Goal: Transaction & Acquisition: Purchase product/service

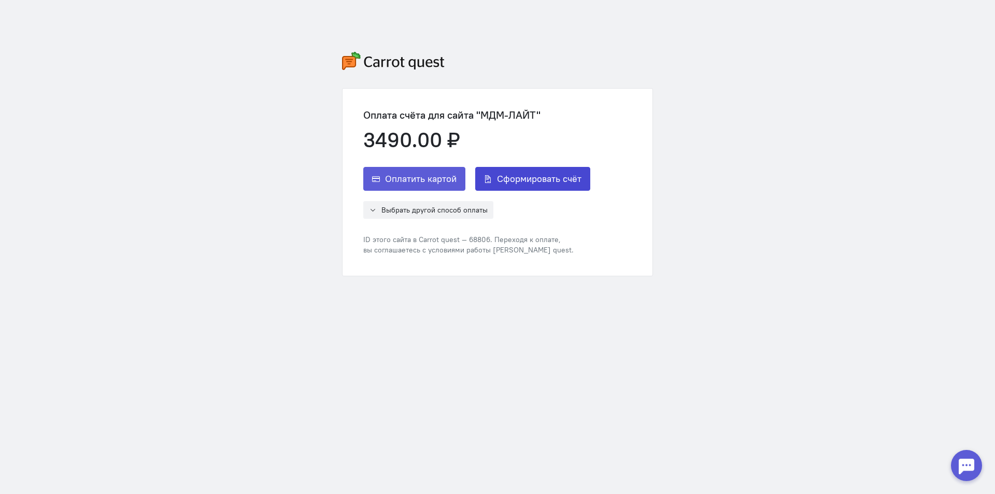
click at [531, 179] on span "Сформировать счёт" at bounding box center [539, 178] width 84 height 12
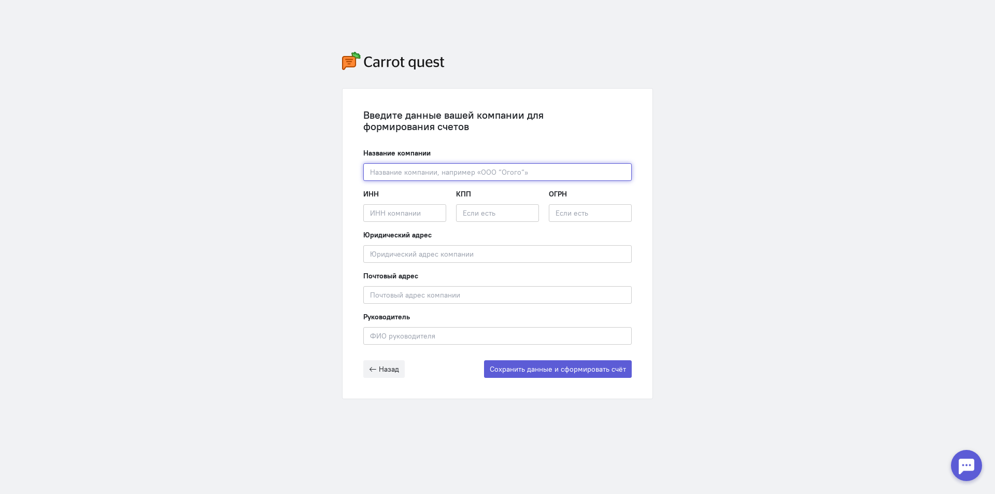
click at [447, 166] on input "text" at bounding box center [497, 172] width 268 height 18
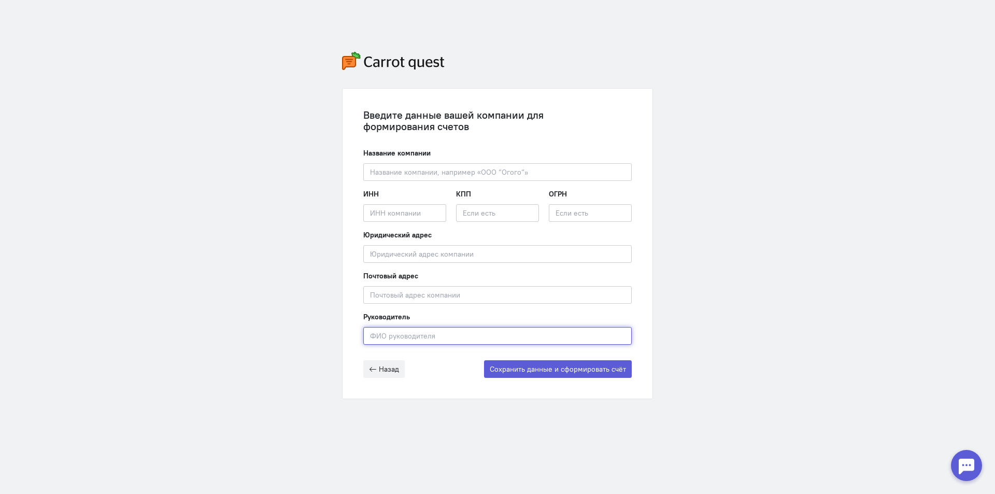
click at [486, 330] on input "text" at bounding box center [497, 336] width 268 height 18
paste input "[PERSON_NAME]"
type input "[PERSON_NAME]"
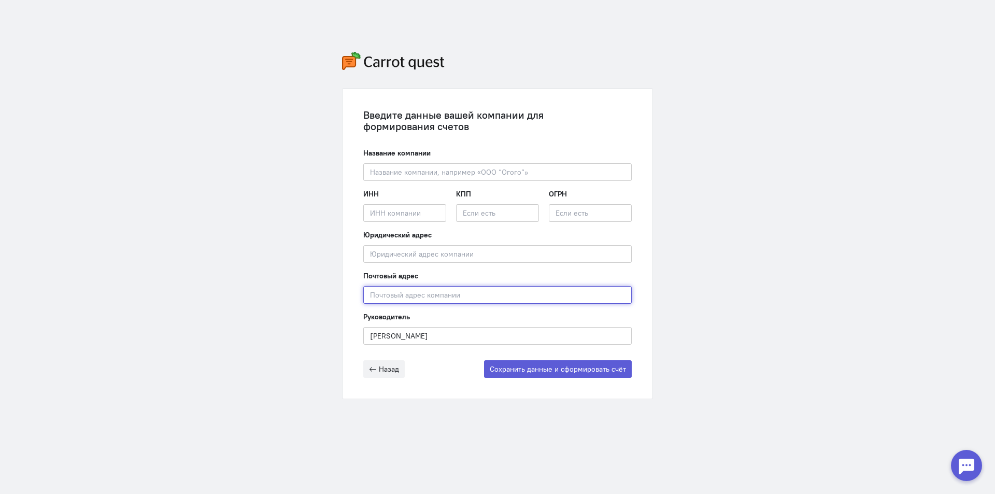
click at [461, 288] on input "text" at bounding box center [497, 295] width 268 height 18
click at [421, 283] on div "Почтовый адрес" at bounding box center [497, 286] width 268 height 33
click at [415, 293] on input "text" at bounding box center [497, 295] width 268 height 18
paste input "141011, [PERSON_NAME][GEOGRAPHIC_DATA], г.о. Мытищи, г. [STREET_ADDRESS] ,помещ…"
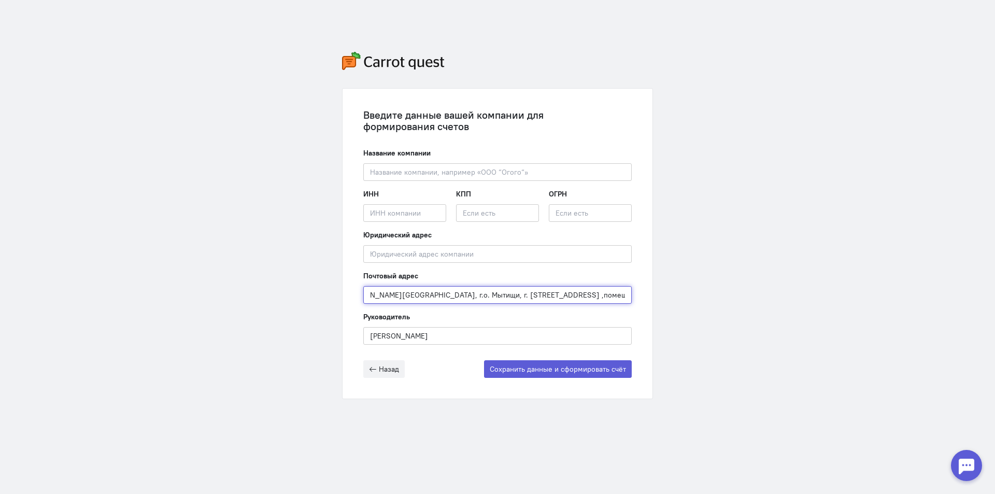
type input "141011, [PERSON_NAME][GEOGRAPHIC_DATA], г.о. Мытищи, г. [STREET_ADDRESS] ,помещ…"
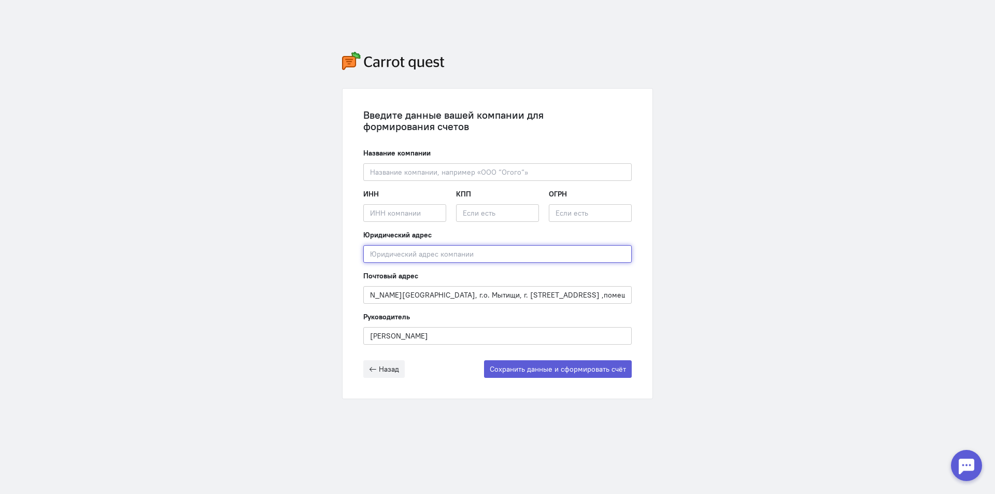
scroll to position [0, 0]
click at [426, 260] on input "text" at bounding box center [497, 254] width 268 height 18
paste input "141011, [PERSON_NAME][GEOGRAPHIC_DATA], г.о. Мытищи, г. [STREET_ADDRESS] ,помещ…"
type input "141011, [PERSON_NAME][GEOGRAPHIC_DATA], г.о. Мытищи, г. [STREET_ADDRESS] ,помещ…"
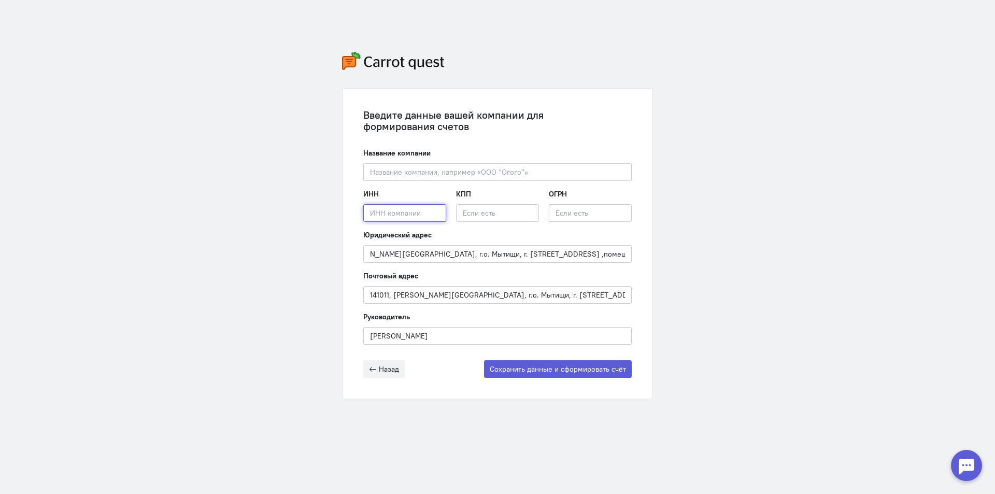
click at [420, 208] on input "text" at bounding box center [404, 213] width 83 height 18
click at [377, 212] on input "text" at bounding box center [404, 213] width 83 height 18
paste input "7715590865"
type input "7715590865"
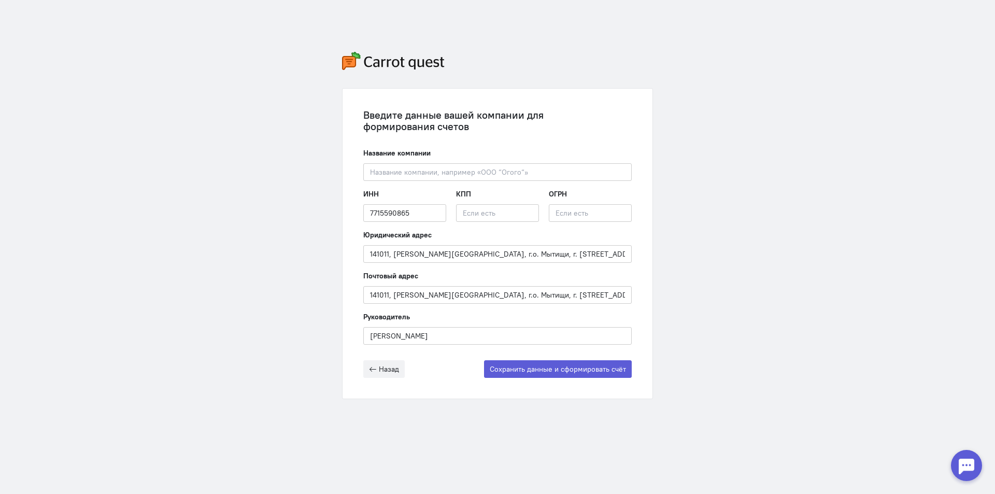
click at [482, 223] on div "ИНН 7715590865 Введите ИНН компании КПП ОГРН" at bounding box center [497, 209] width 268 height 41
click at [481, 213] on input "text" at bounding box center [497, 213] width 83 height 18
paste input "502901001"
type input "502901001"
click at [567, 212] on input "text" at bounding box center [590, 213] width 83 height 18
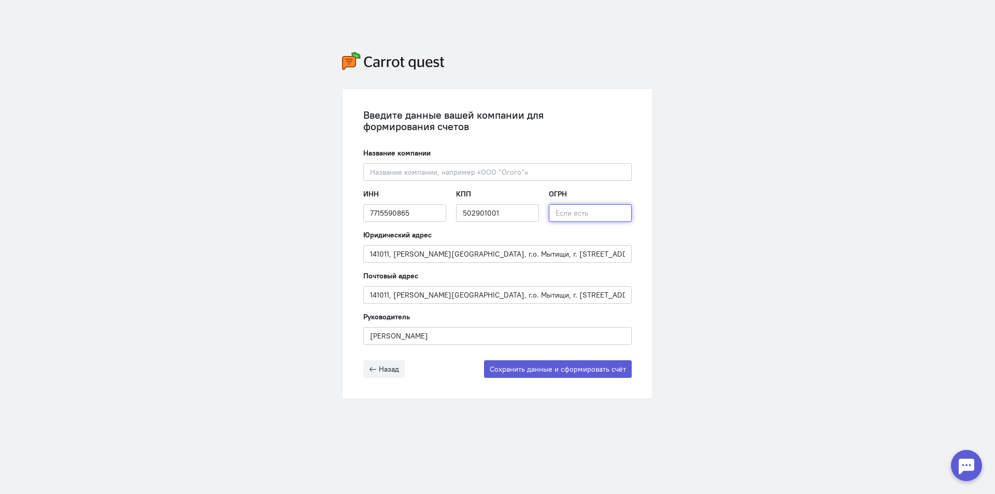
paste input "1067746252375"
type input "1067746252375"
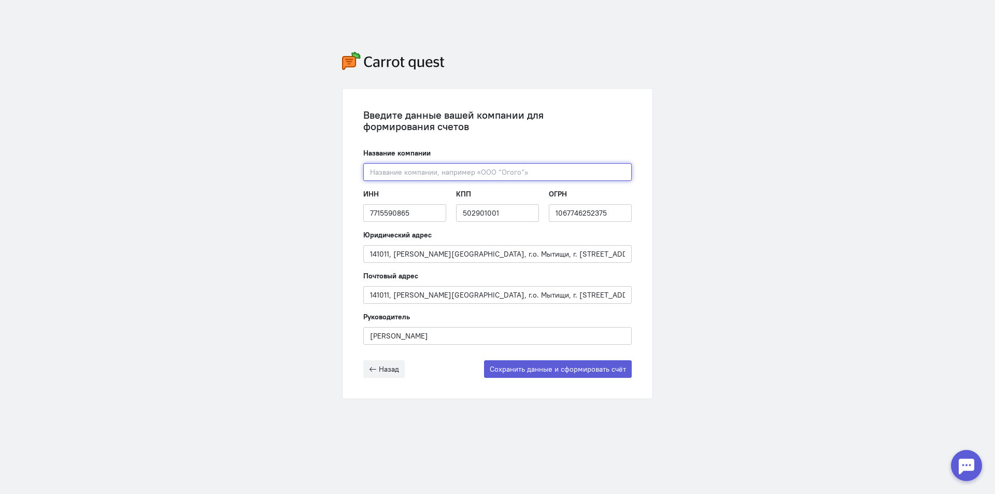
click at [397, 172] on input "text" at bounding box center [497, 172] width 268 height 18
paste input "ООО «МДМ-Лайт»"
type input "ООО «МДМ-Лайт»"
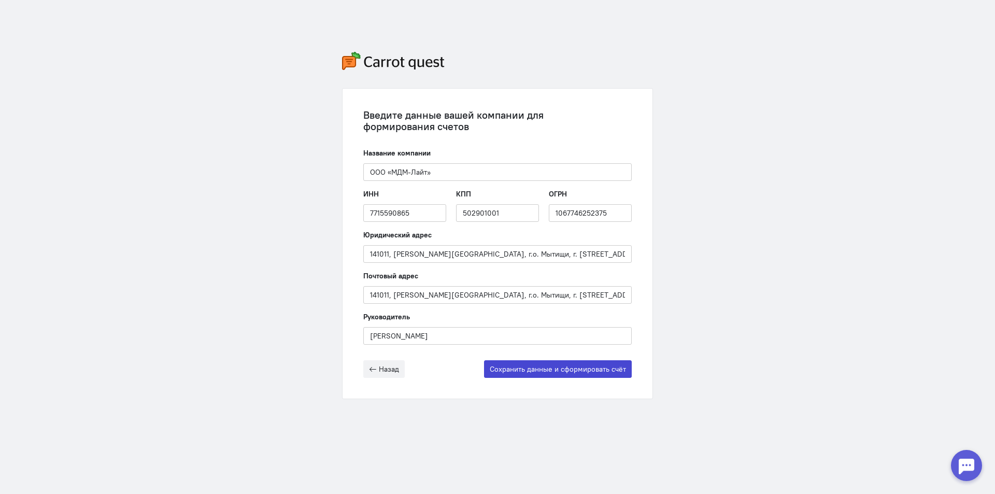
click at [571, 369] on button "Сохранить данные и сформировать счёт" at bounding box center [558, 369] width 148 height 18
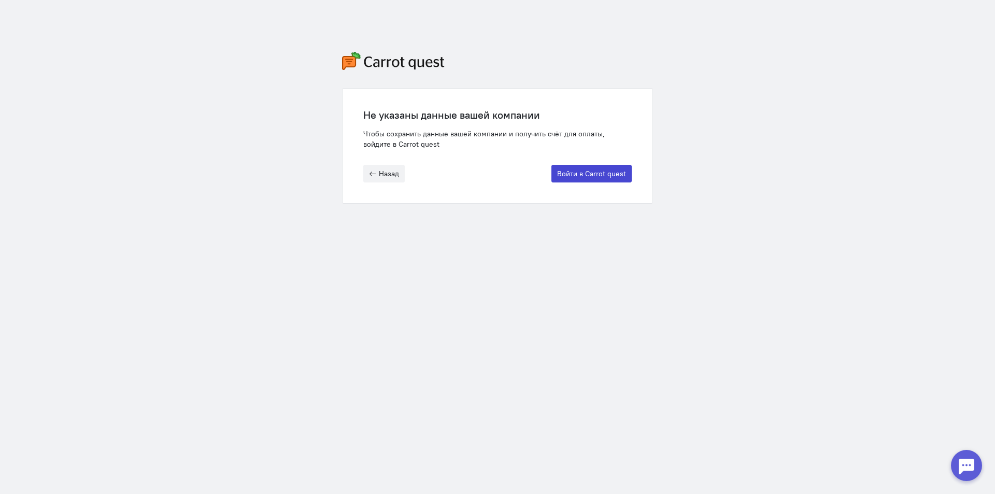
click at [585, 171] on button "Войти в Carrot quest" at bounding box center [591, 174] width 80 height 18
